Goal: Information Seeking & Learning: Learn about a topic

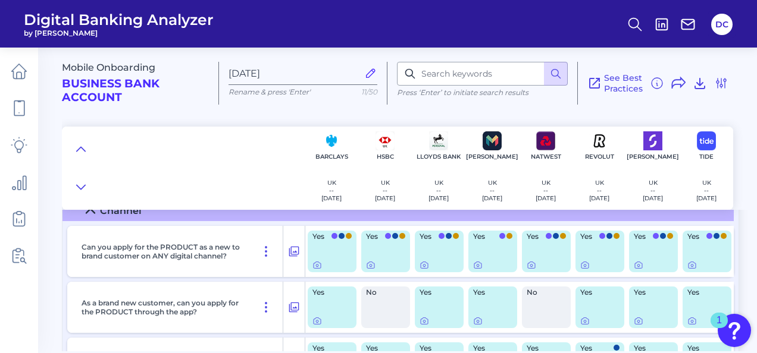
scroll to position [59, 0]
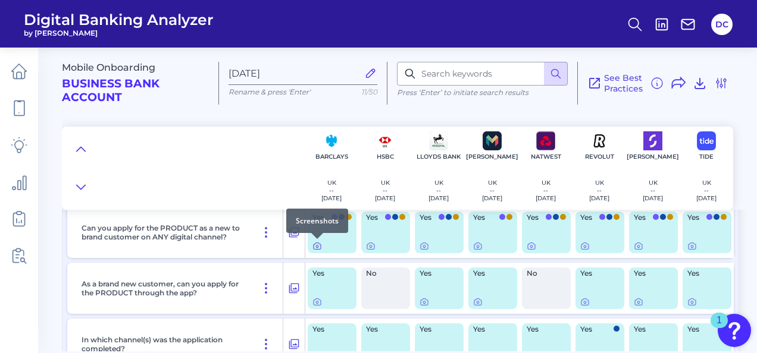
click at [320, 250] on icon at bounding box center [317, 247] width 10 height 10
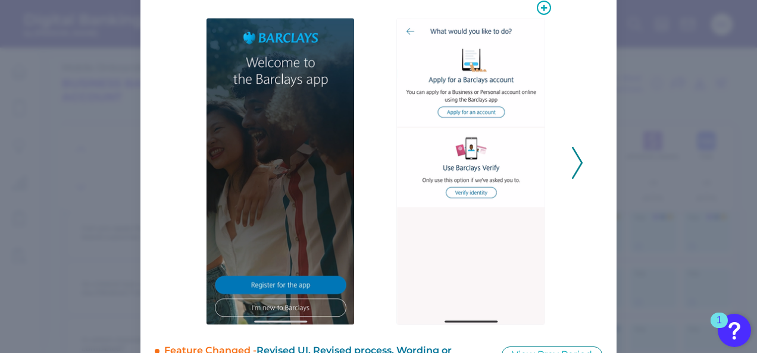
scroll to position [119, 0]
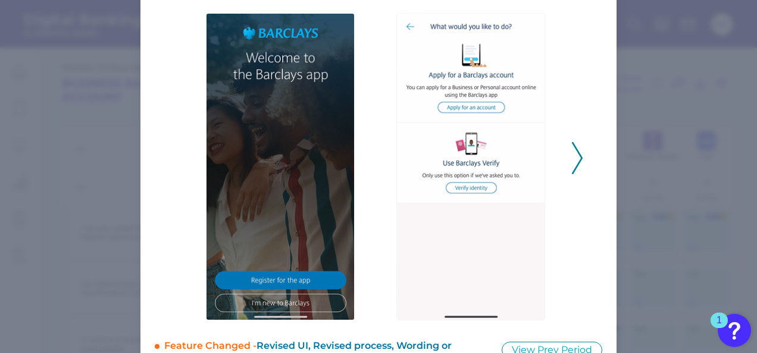
click at [576, 158] on icon at bounding box center [577, 158] width 11 height 32
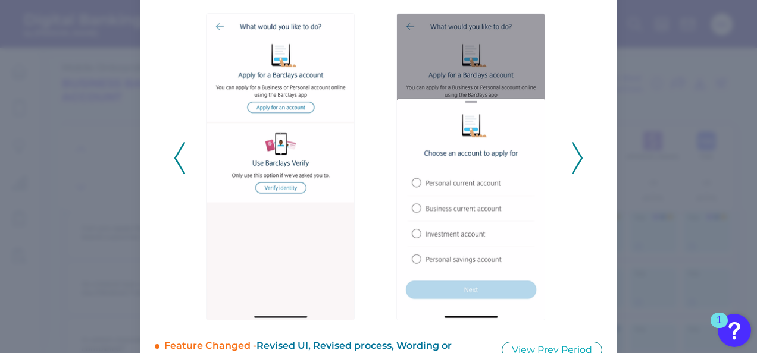
click at [576, 158] on icon at bounding box center [577, 158] width 11 height 32
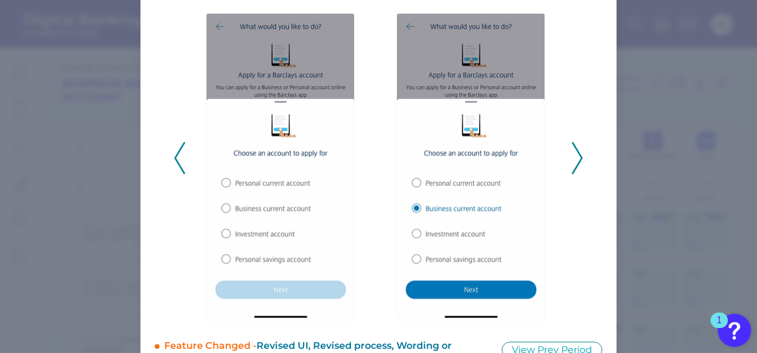
click at [576, 158] on icon at bounding box center [577, 158] width 11 height 32
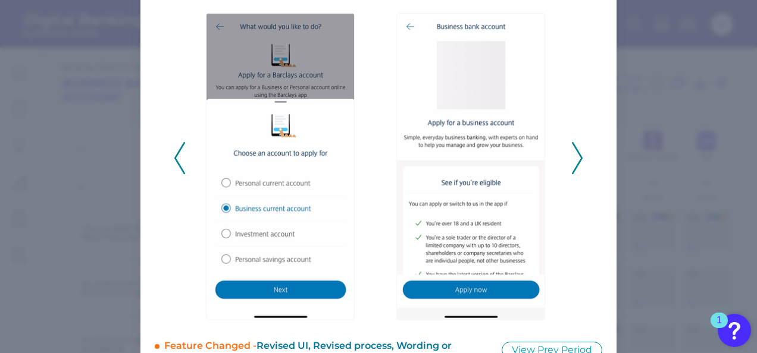
click at [576, 158] on icon at bounding box center [577, 158] width 11 height 32
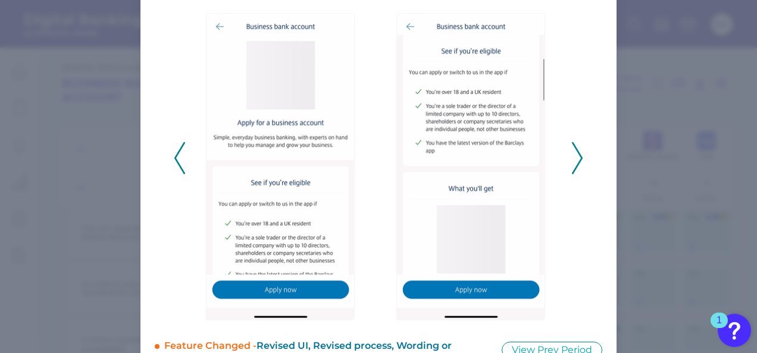
click at [576, 158] on icon at bounding box center [577, 158] width 11 height 32
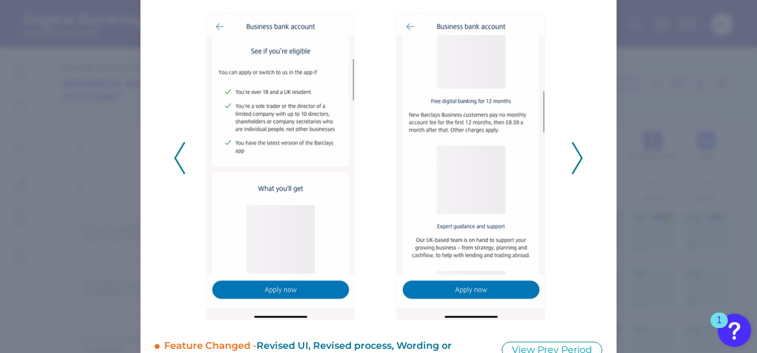
click at [576, 158] on icon at bounding box center [577, 158] width 11 height 32
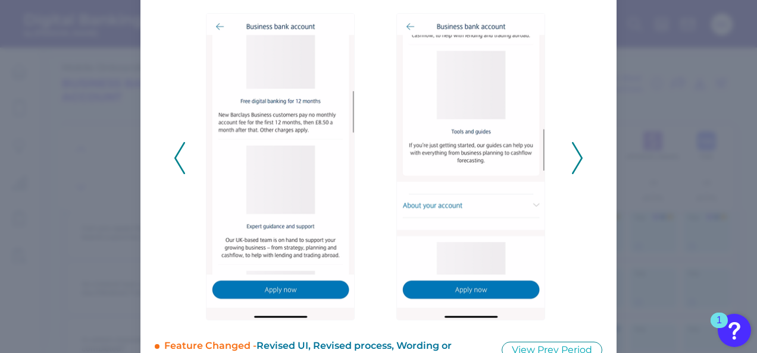
click at [576, 158] on icon at bounding box center [577, 158] width 11 height 32
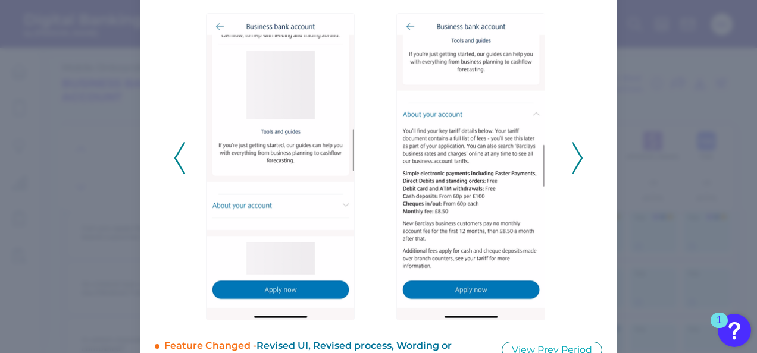
click at [576, 158] on icon at bounding box center [577, 158] width 11 height 32
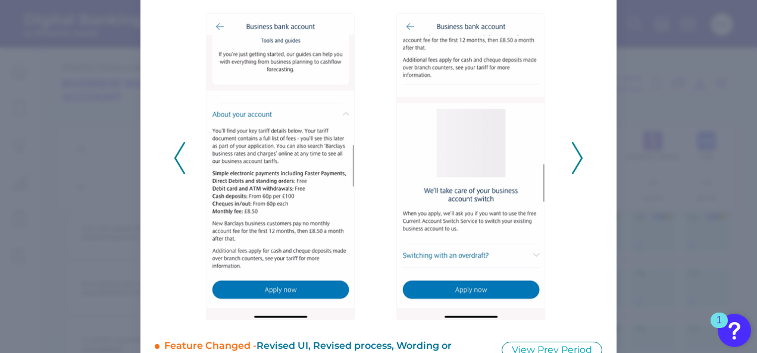
click at [576, 158] on icon at bounding box center [577, 158] width 11 height 32
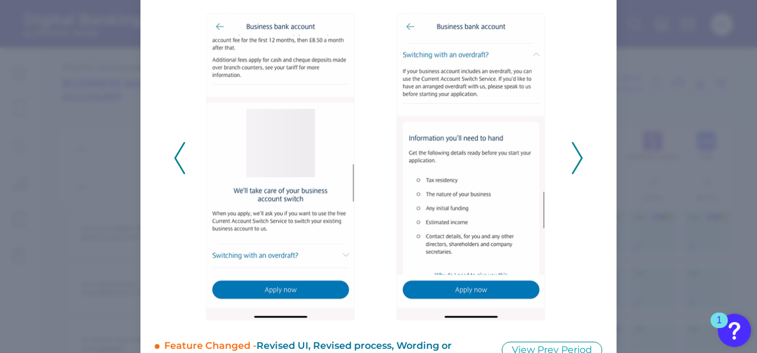
click at [576, 158] on icon at bounding box center [577, 158] width 11 height 32
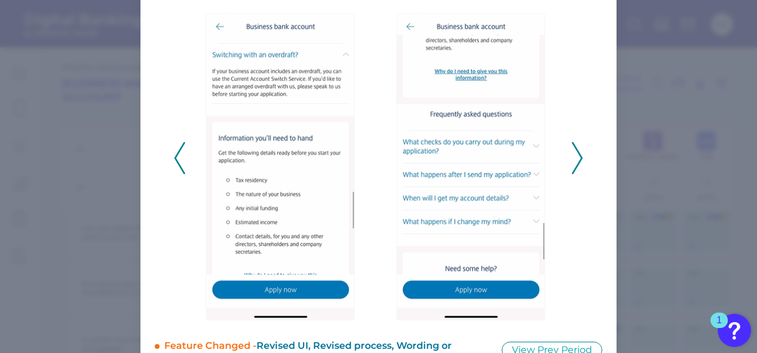
click at [576, 158] on icon at bounding box center [577, 158] width 11 height 32
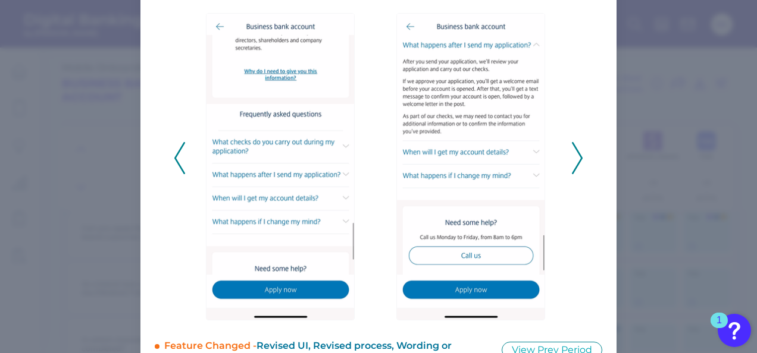
click at [576, 158] on icon at bounding box center [577, 158] width 11 height 32
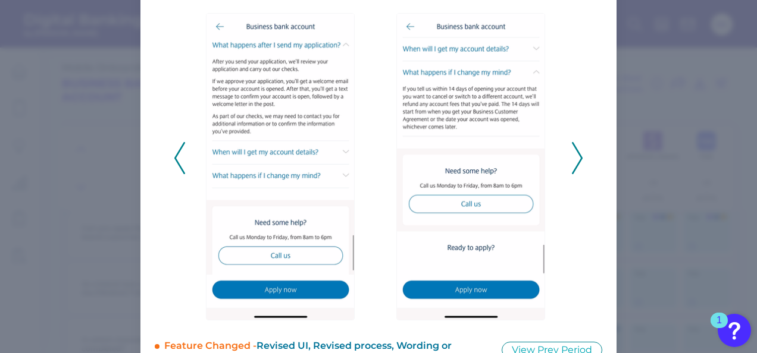
click at [576, 158] on icon at bounding box center [577, 158] width 11 height 32
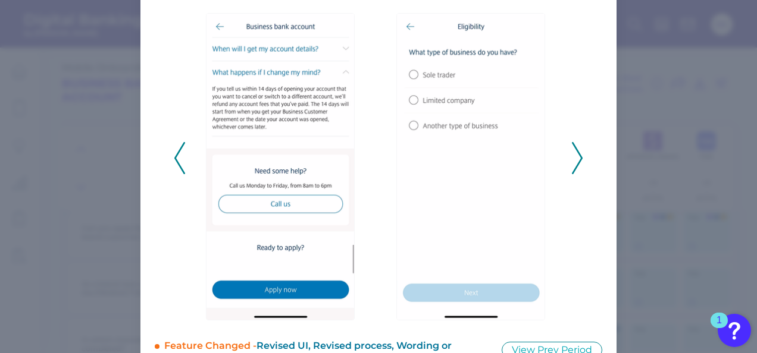
click at [584, 161] on div "2024 - Q4" at bounding box center [378, 151] width 447 height 337
click at [575, 158] on icon at bounding box center [577, 158] width 11 height 32
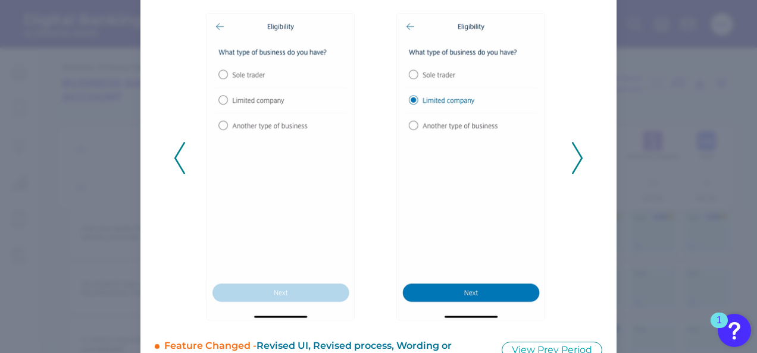
click at [575, 158] on icon at bounding box center [577, 158] width 11 height 32
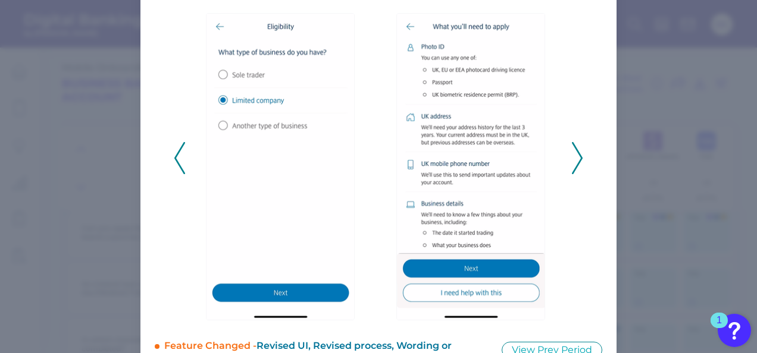
click at [575, 158] on icon at bounding box center [577, 158] width 11 height 32
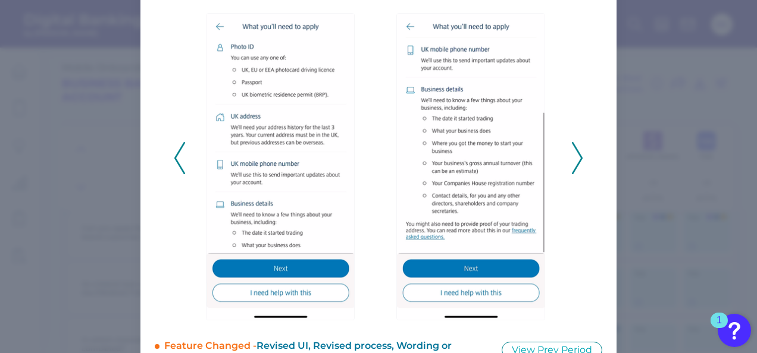
click at [575, 158] on icon at bounding box center [577, 158] width 11 height 32
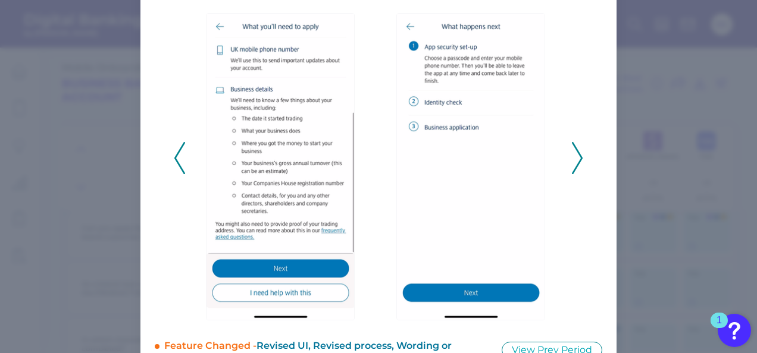
click at [575, 158] on icon at bounding box center [577, 158] width 11 height 32
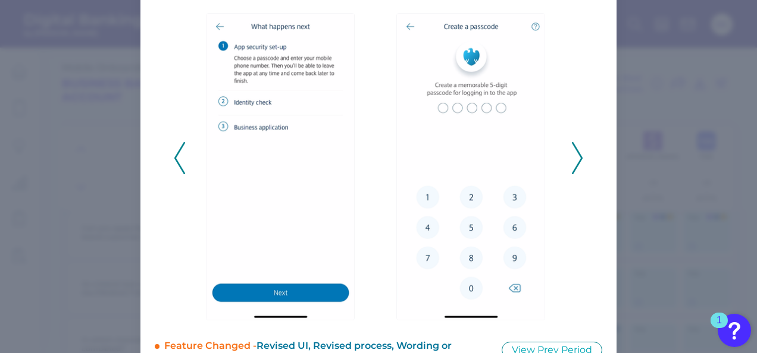
click at [575, 158] on icon at bounding box center [577, 158] width 11 height 32
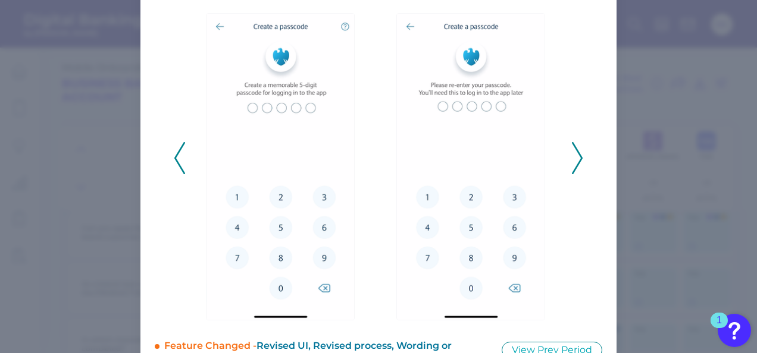
click at [165, 158] on div "2024 - Q4" at bounding box center [378, 151] width 447 height 337
click at [171, 158] on div "2024 - Q4" at bounding box center [378, 151] width 447 height 337
click at [174, 153] on icon at bounding box center [179, 158] width 11 height 32
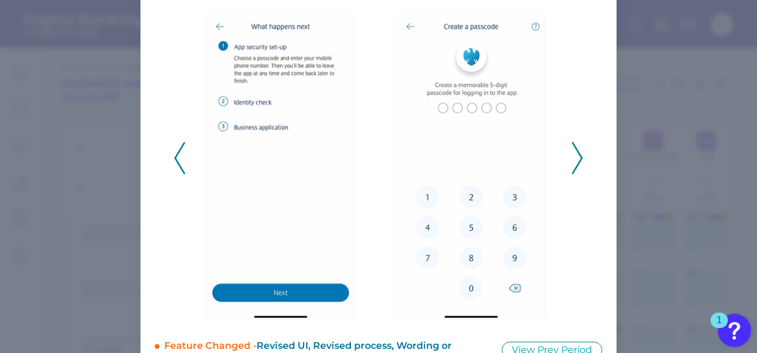
click at [174, 153] on icon at bounding box center [179, 158] width 11 height 32
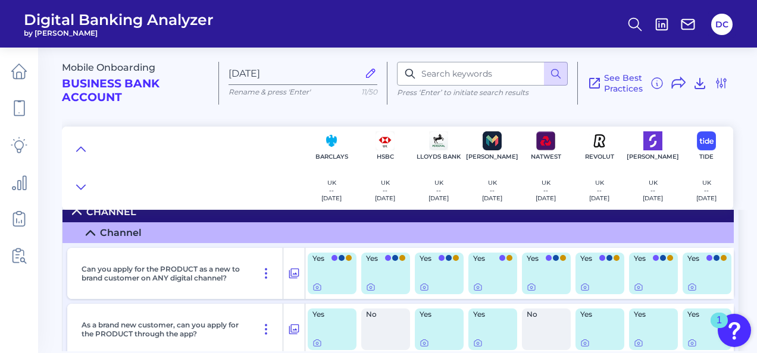
scroll to position [0, 0]
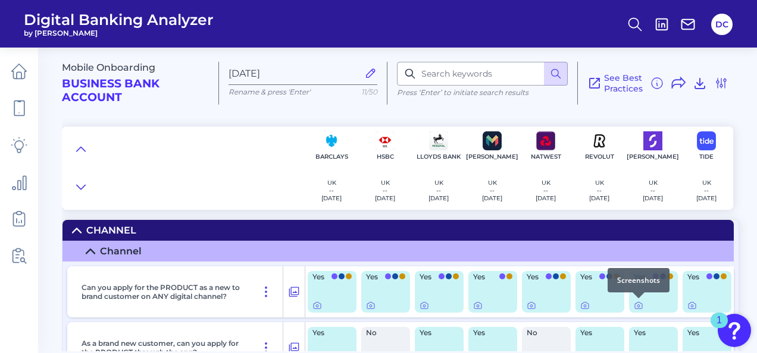
click at [638, 303] on div at bounding box center [638, 299] width 12 height 12
click at [637, 306] on icon at bounding box center [639, 306] width 10 height 10
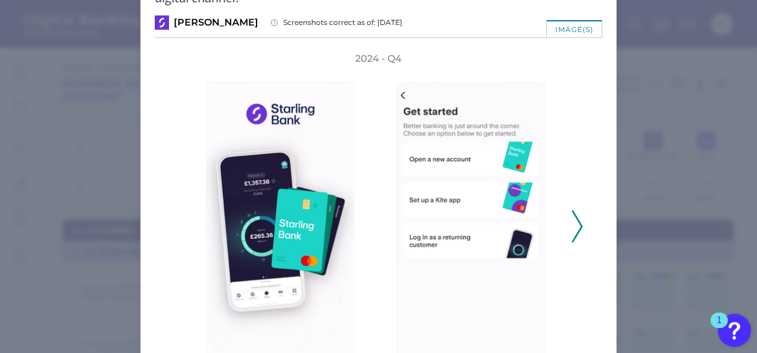
scroll to position [59, 0]
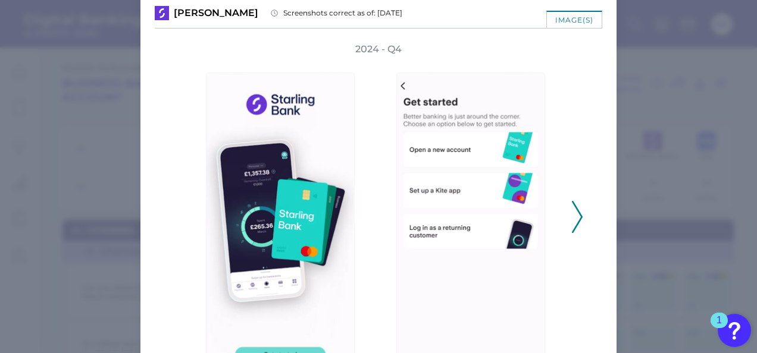
click at [577, 214] on polyline at bounding box center [576, 217] width 9 height 30
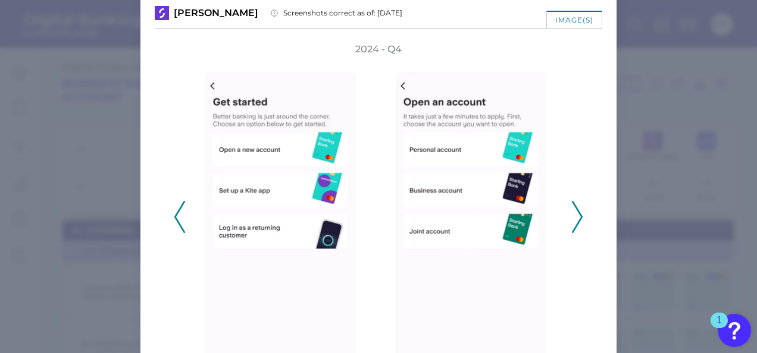
click at [577, 214] on polyline at bounding box center [576, 217] width 9 height 30
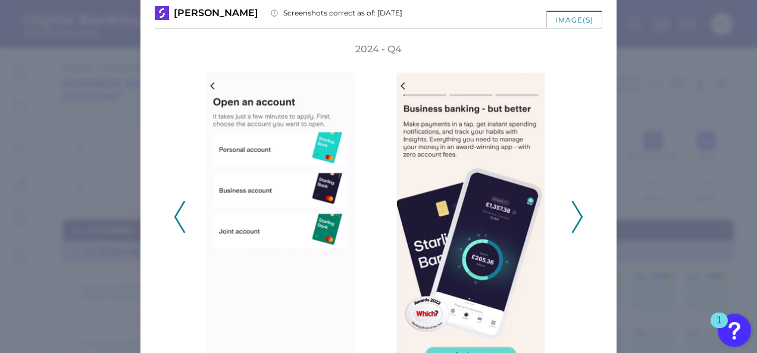
click at [577, 214] on polyline at bounding box center [576, 217] width 9 height 30
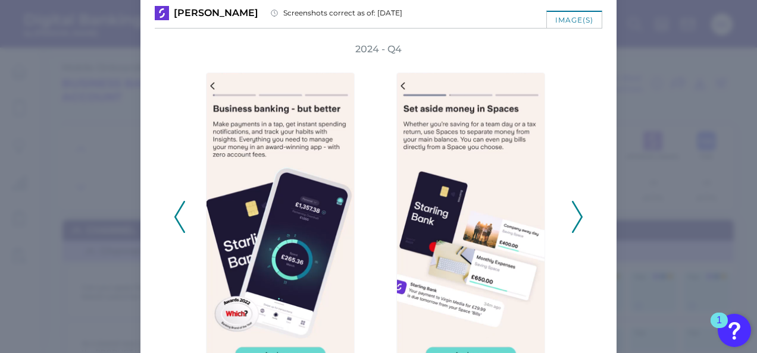
click at [577, 214] on polyline at bounding box center [576, 217] width 9 height 30
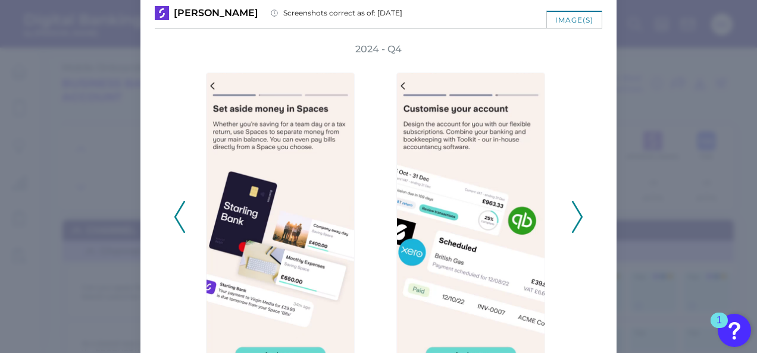
click at [577, 214] on polyline at bounding box center [576, 217] width 9 height 30
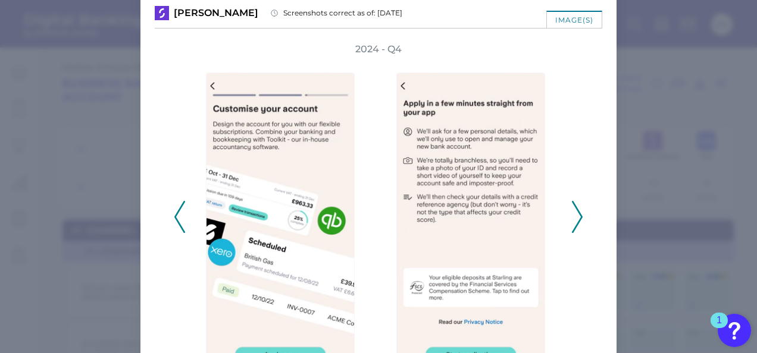
click at [577, 214] on polyline at bounding box center [576, 217] width 9 height 30
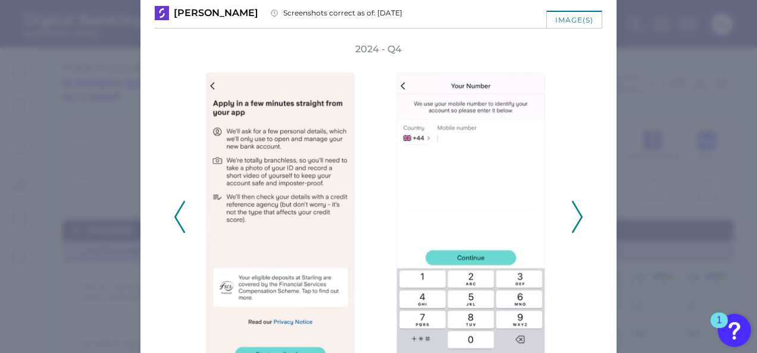
click at [577, 214] on polyline at bounding box center [576, 217] width 9 height 30
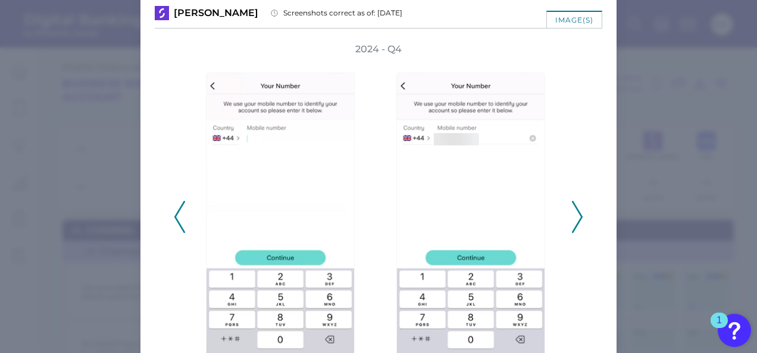
click at [577, 214] on polyline at bounding box center [576, 217] width 9 height 30
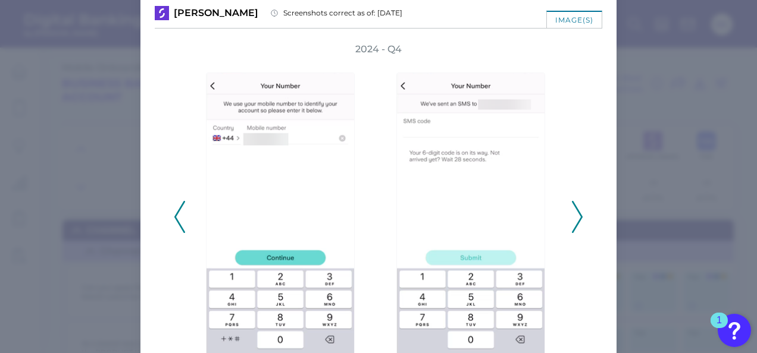
click at [577, 214] on polyline at bounding box center [576, 217] width 9 height 30
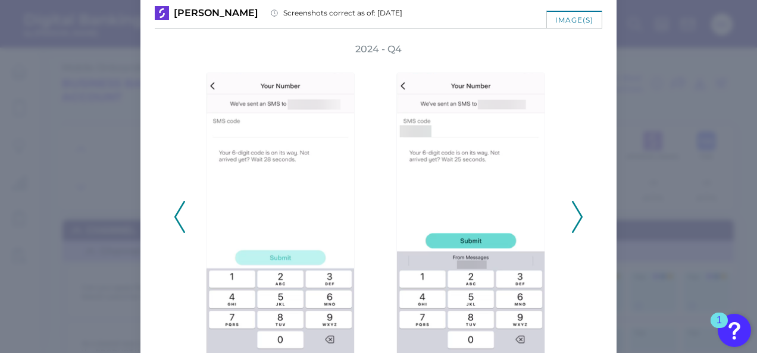
click at [577, 214] on polyline at bounding box center [576, 217] width 9 height 30
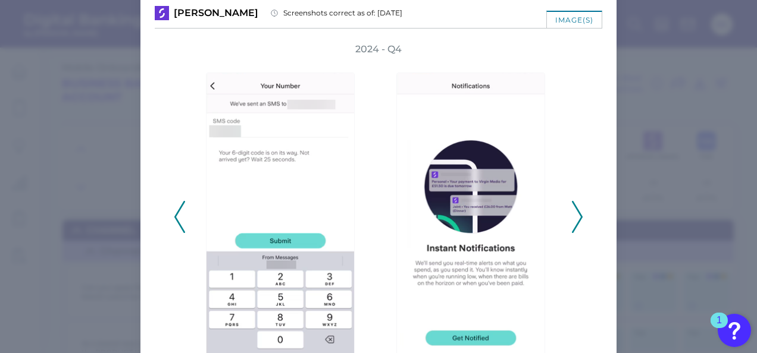
click at [577, 214] on polyline at bounding box center [576, 217] width 9 height 30
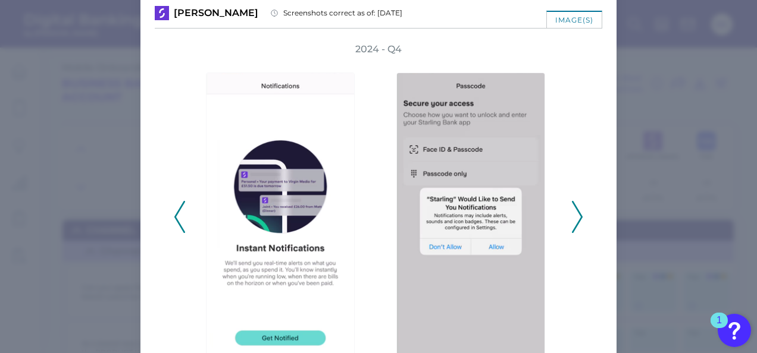
click at [577, 214] on polyline at bounding box center [576, 217] width 9 height 30
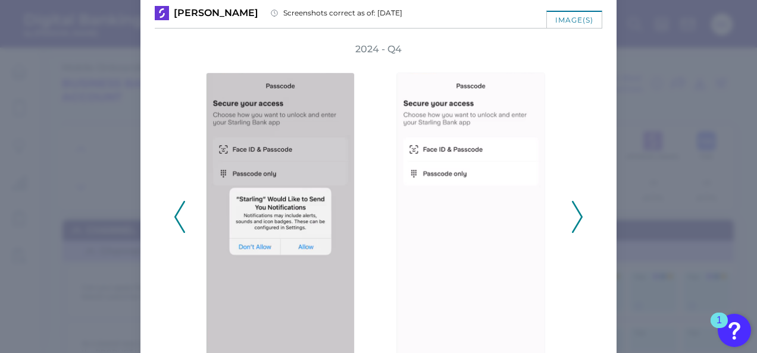
click at [577, 214] on polyline at bounding box center [576, 217] width 9 height 30
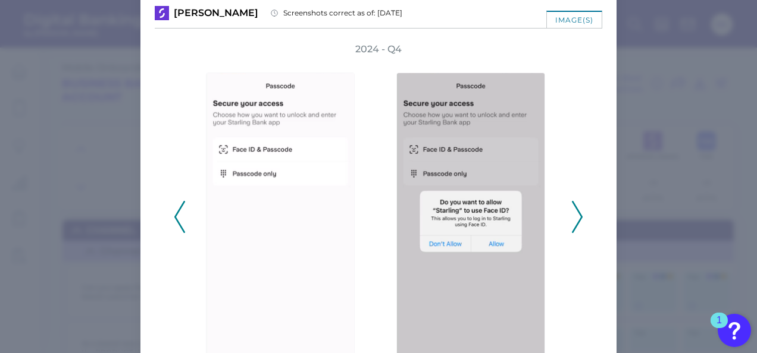
click at [577, 214] on polyline at bounding box center [576, 217] width 9 height 30
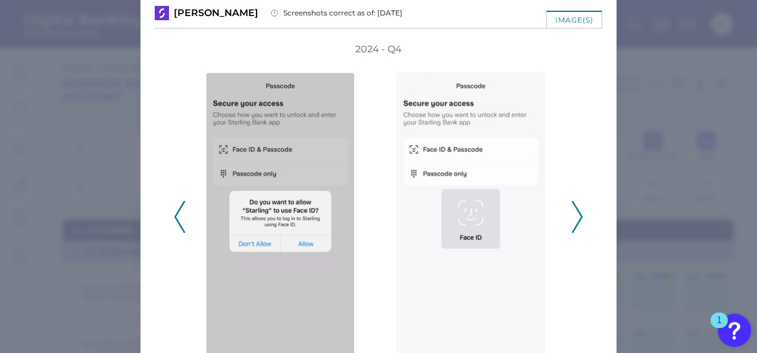
click at [577, 214] on polyline at bounding box center [576, 217] width 9 height 30
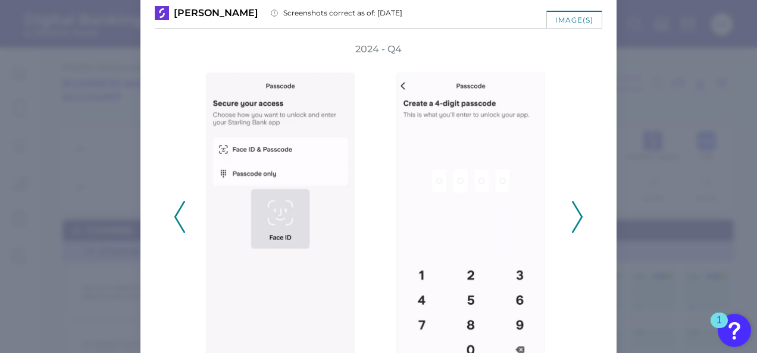
click at [577, 214] on polyline at bounding box center [576, 217] width 9 height 30
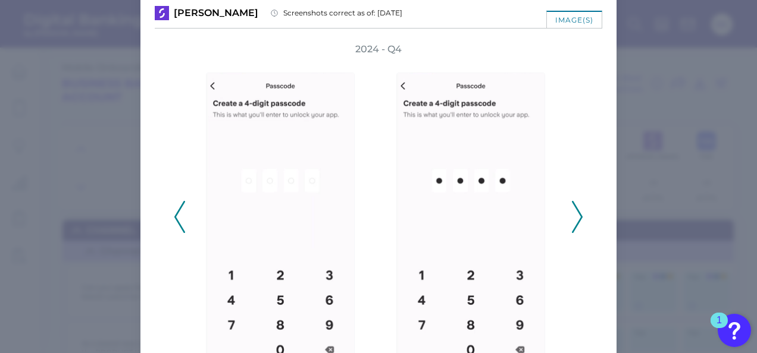
click at [577, 214] on polyline at bounding box center [576, 217] width 9 height 30
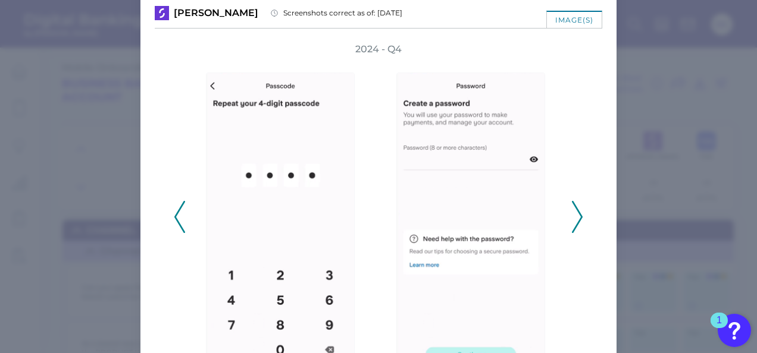
click at [577, 214] on polyline at bounding box center [576, 217] width 9 height 30
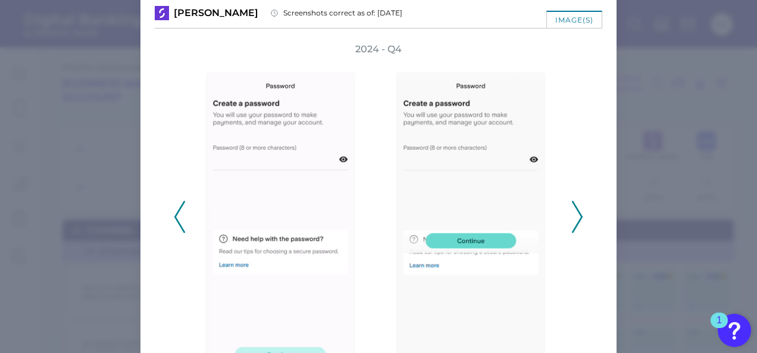
click at [577, 214] on polyline at bounding box center [576, 217] width 9 height 30
